Goal: Check status: Check status

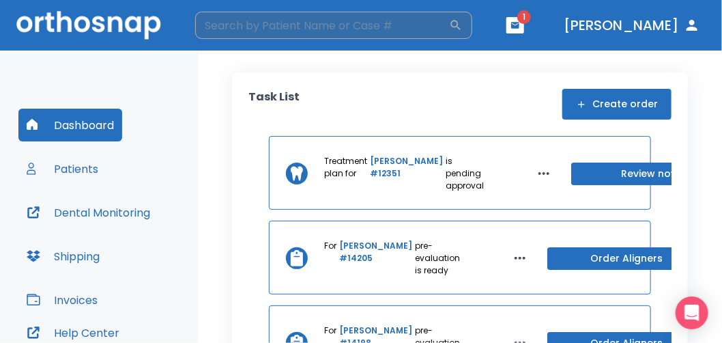
click at [294, 32] on input "search" at bounding box center [322, 25] width 254 height 27
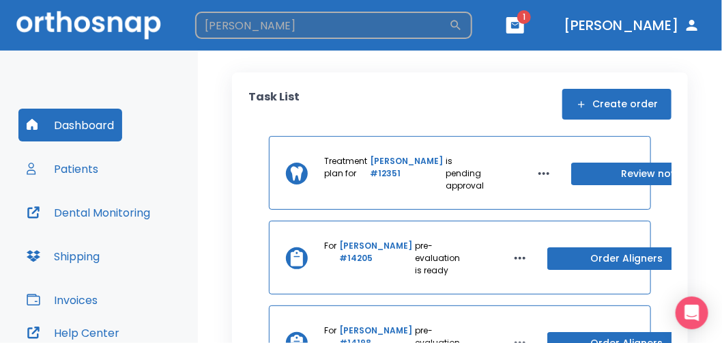
type input "[PERSON_NAME]"
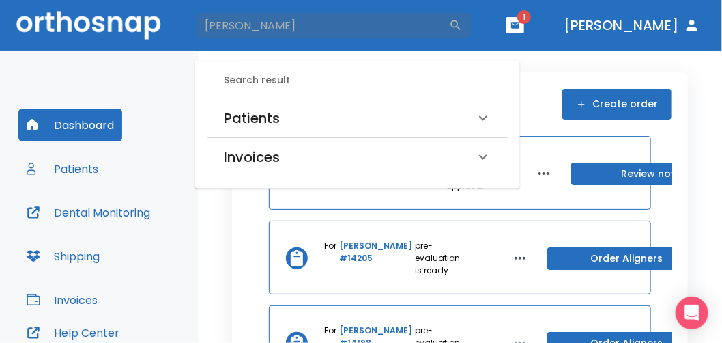
click at [265, 120] on h6 "Patients" at bounding box center [252, 118] width 56 height 22
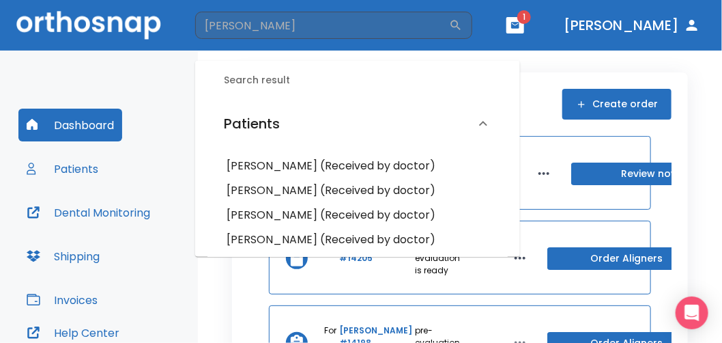
click at [290, 239] on h6 "[PERSON_NAME] (Received by doctor)" at bounding box center [358, 239] width 262 height 19
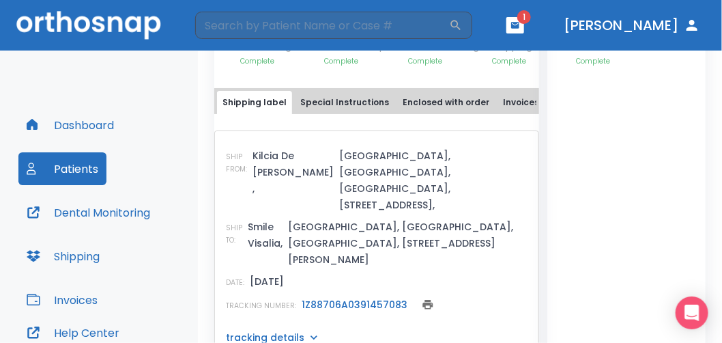
scroll to position [683, 0]
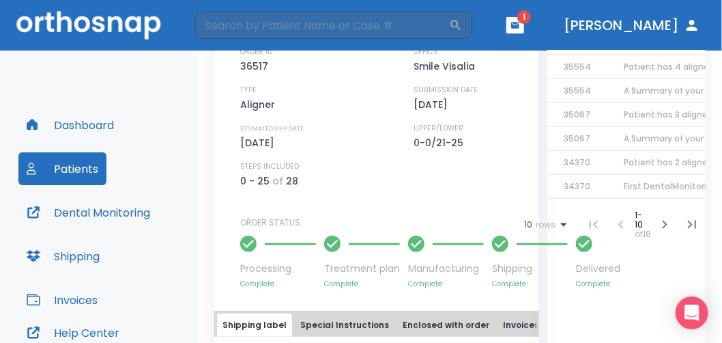
scroll to position [478, 0]
